Goal: Check status: Check status

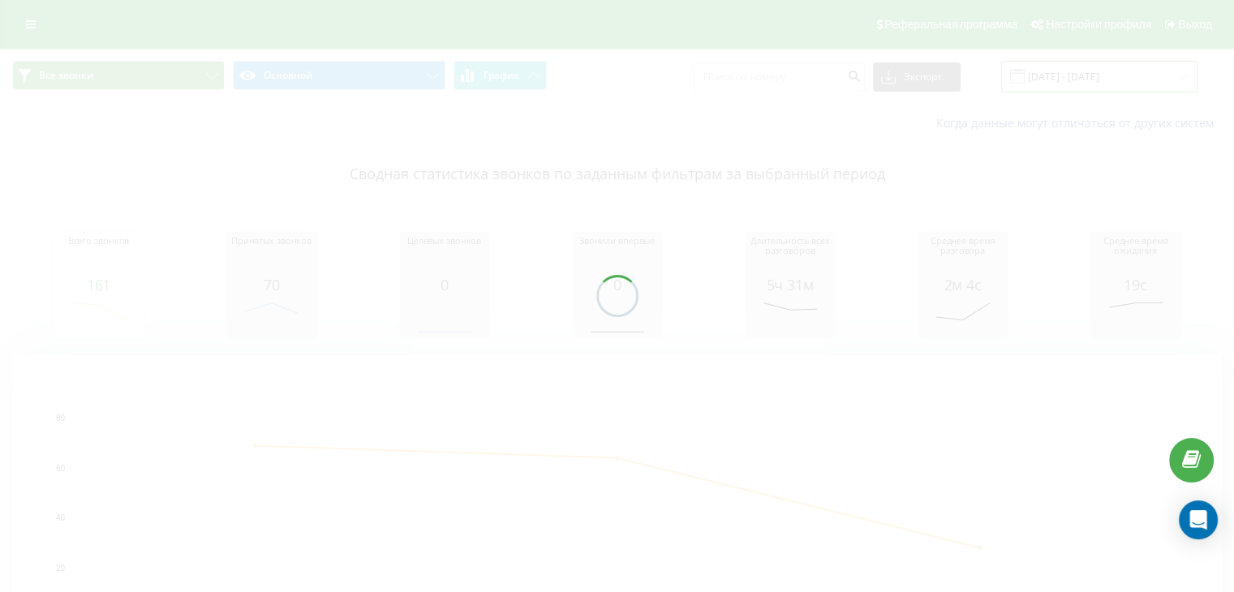
click at [1155, 69] on input "[DATE] - [DATE]" at bounding box center [1099, 77] width 196 height 32
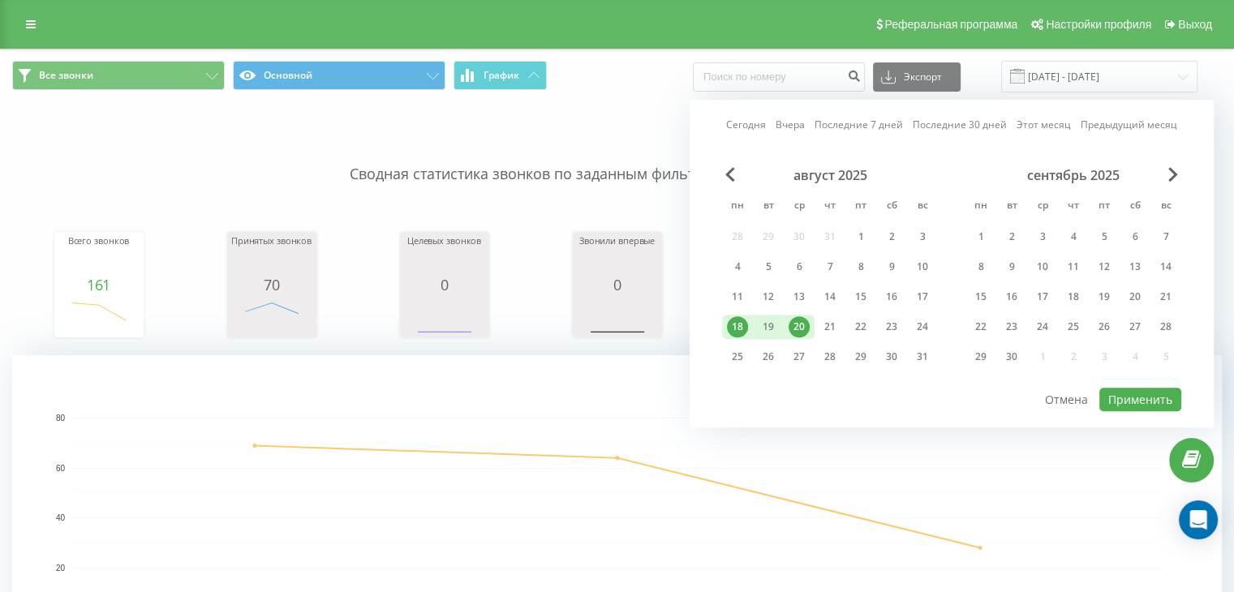
click at [801, 322] on div "20" at bounding box center [798, 326] width 21 height 21
click at [843, 325] on div "21" at bounding box center [829, 327] width 31 height 24
click at [1118, 392] on button "Применить" at bounding box center [1140, 400] width 82 height 24
type input "[DATE] - [DATE]"
